Goal: Navigation & Orientation: Find specific page/section

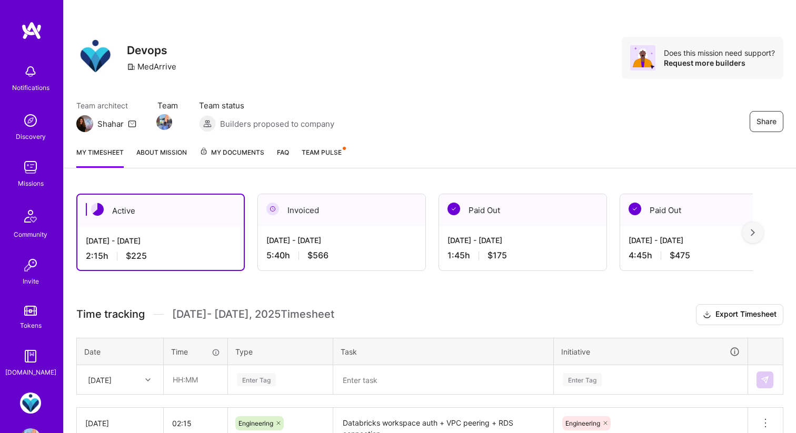
scroll to position [85, 0]
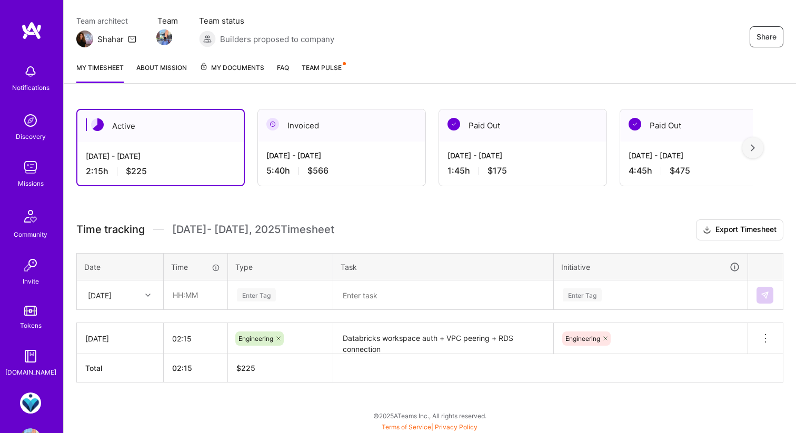
click at [32, 68] on img at bounding box center [30, 71] width 21 height 21
click at [23, 124] on img at bounding box center [30, 120] width 21 height 21
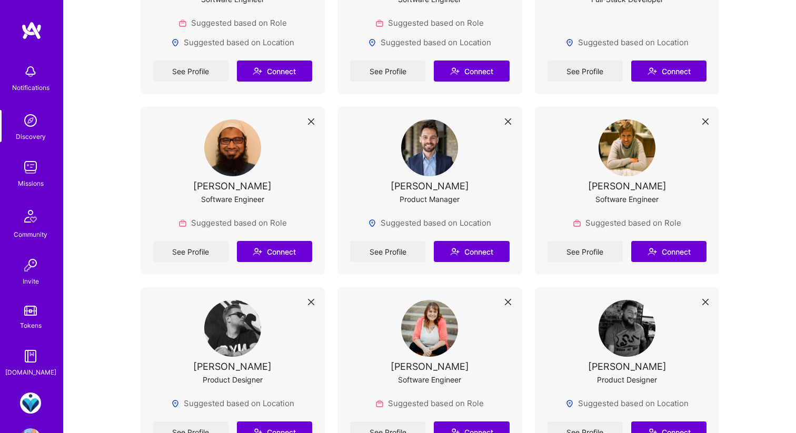
scroll to position [1439, 0]
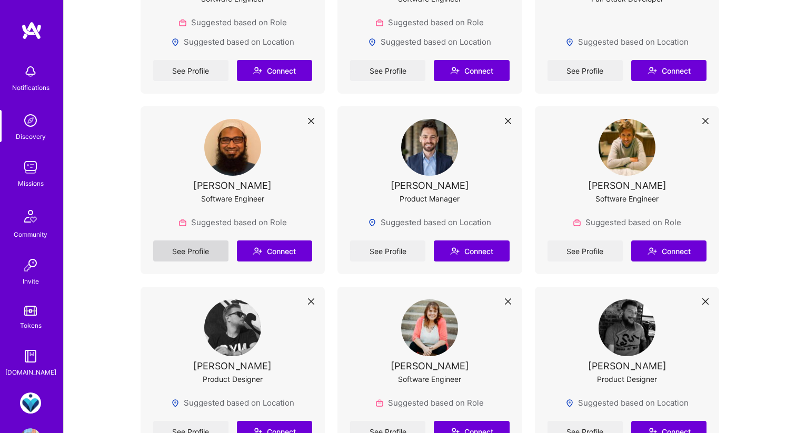
click at [204, 248] on link "See Profile" at bounding box center [190, 250] width 75 height 21
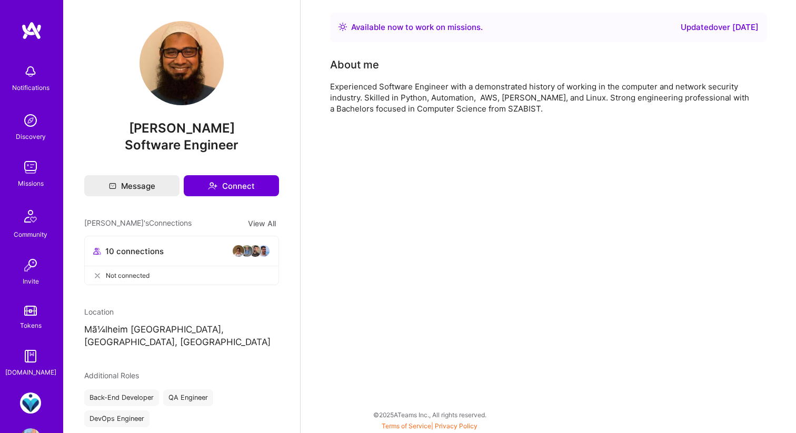
click at [28, 172] on img at bounding box center [30, 167] width 21 height 21
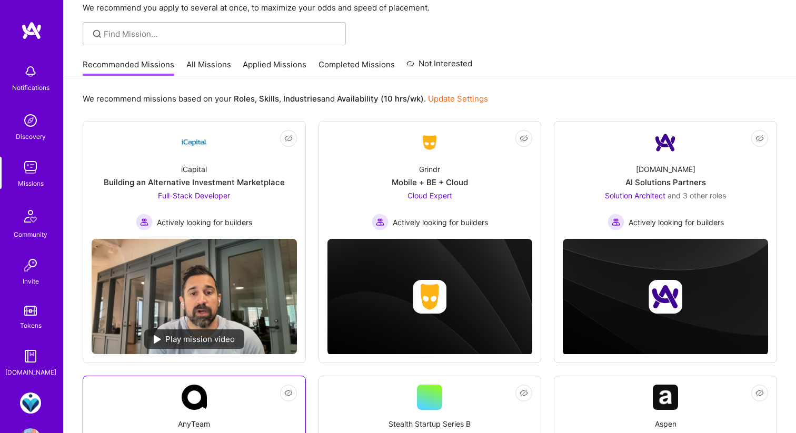
scroll to position [55, 0]
